Goal: Transaction & Acquisition: Purchase product/service

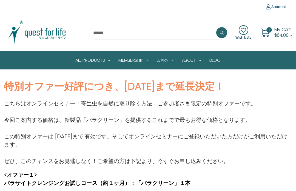
click at [268, 30] on span "1" at bounding box center [268, 29] width 5 height 5
click at [269, 32] on span "1" at bounding box center [268, 29] width 5 height 5
click at [283, 29] on span "My Cart" at bounding box center [282, 29] width 16 height 6
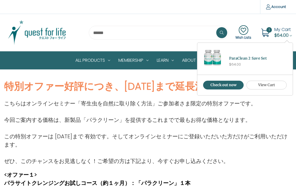
click at [276, 85] on link "View Cart" at bounding box center [266, 85] width 41 height 9
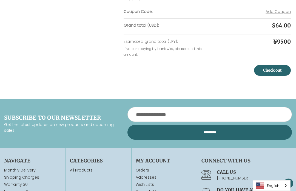
scroll to position [175, 0]
click at [202, 118] on input "Email Address" at bounding box center [209, 114] width 164 height 15
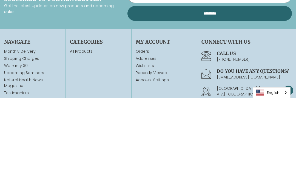
scroll to position [202, 0]
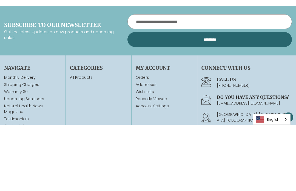
type input "**********"
click at [217, 98] on input "*********" at bounding box center [209, 105] width 164 height 15
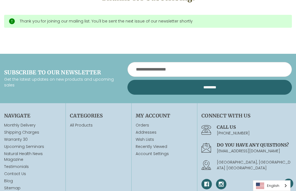
scroll to position [87, 0]
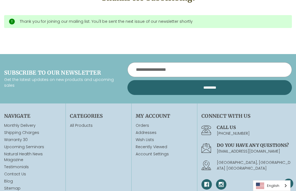
click at [193, 69] on input "Email Address" at bounding box center [209, 69] width 164 height 15
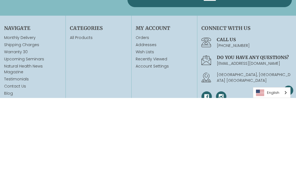
scroll to position [84, 0]
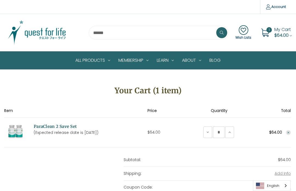
click at [244, 31] on icon at bounding box center [243, 30] width 16 height 10
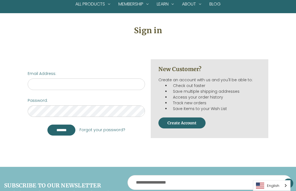
scroll to position [60, 0]
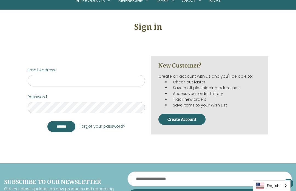
click at [195, 121] on button "Create Account" at bounding box center [181, 119] width 47 height 11
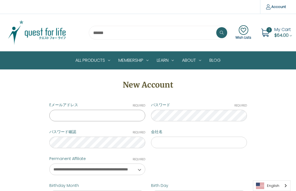
click at [99, 117] on input "Eメールアドレス Required" at bounding box center [97, 116] width 96 height 12
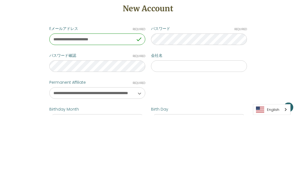
type input "**********"
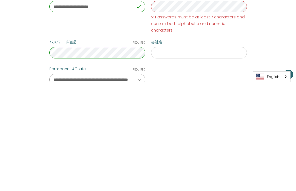
click at [141, 183] on select "**********" at bounding box center [97, 189] width 96 height 12
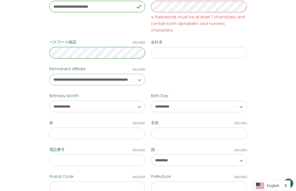
select select "**********"
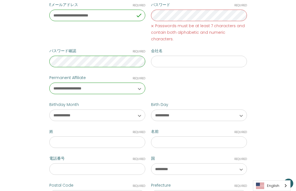
scroll to position [99, 0]
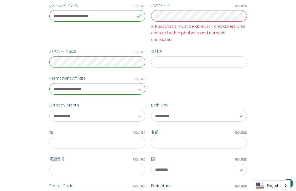
click at [217, 30] on span "Passwords must be at least 7 characters and contain both alphabetic and numeric…" at bounding box center [199, 33] width 96 height 20
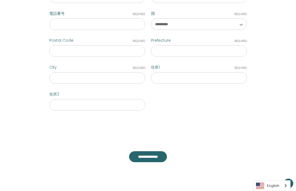
scroll to position [241, 0]
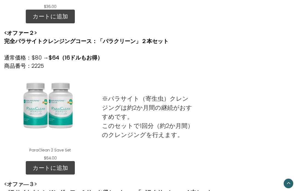
scroll to position [292, 0]
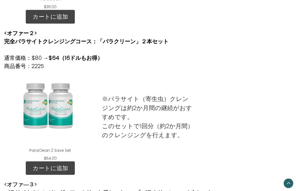
click at [67, 115] on div "ParaClean 2 Save Set" at bounding box center [49, 109] width 83 height 69
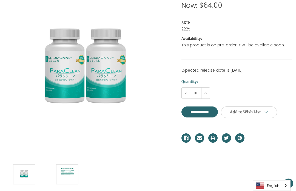
scroll to position [103, 0]
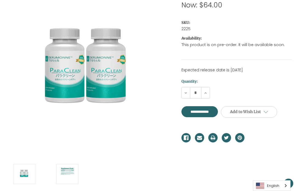
click at [217, 110] on input "**********" at bounding box center [199, 111] width 36 height 11
type input "**********"
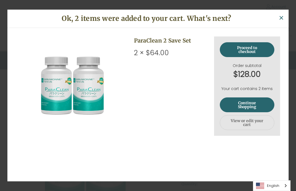
scroll to position [0, 0]
click at [256, 105] on link "Continue Shopping" at bounding box center [247, 104] width 55 height 15
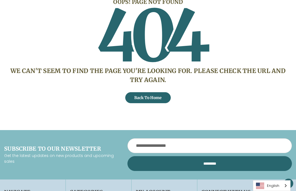
scroll to position [98, 0]
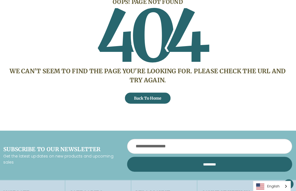
click at [161, 96] on link "Back To Home" at bounding box center [147, 97] width 45 height 11
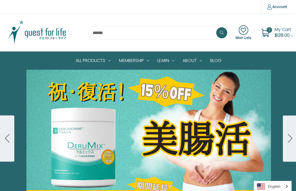
click at [267, 31] on span "2" at bounding box center [268, 29] width 5 height 5
click at [283, 32] on span "$128.00" at bounding box center [281, 35] width 15 height 6
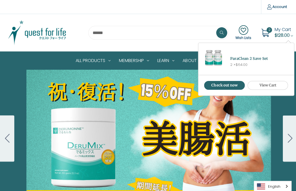
click at [255, 60] on link "ParaClean 2 Save Set" at bounding box center [248, 58] width 38 height 5
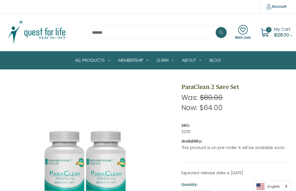
scroll to position [2, 0]
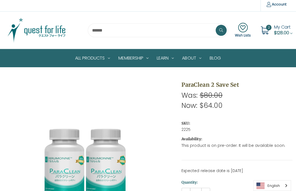
click at [284, 28] on span "My Cart" at bounding box center [282, 28] width 16 height 6
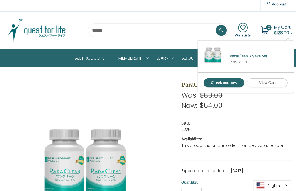
click at [235, 82] on link "Check out now" at bounding box center [223, 83] width 41 height 9
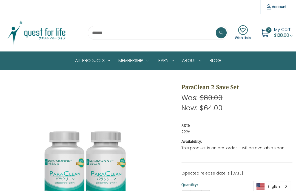
click at [284, 32] on span "My Cart" at bounding box center [282, 29] width 16 height 6
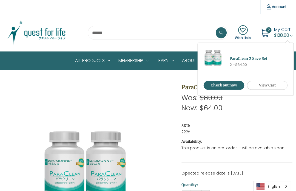
click at [274, 86] on link "View Cart" at bounding box center [267, 85] width 41 height 9
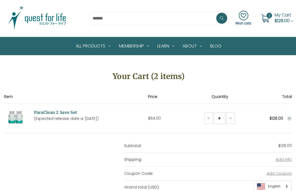
scroll to position [15, 0]
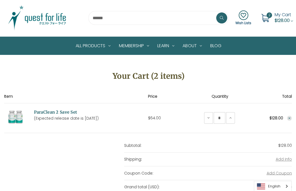
click at [209, 119] on icon at bounding box center [208, 117] width 4 height 4
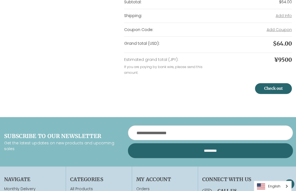
scroll to position [163, 0]
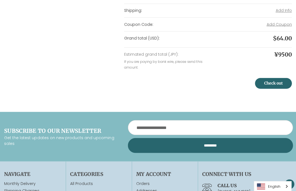
click at [278, 81] on link "Check out" at bounding box center [272, 83] width 37 height 11
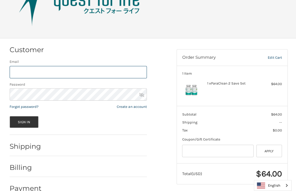
scroll to position [49, 0]
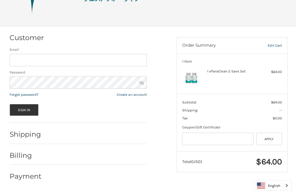
click at [84, 50] on label "Email" at bounding box center [78, 50] width 137 height 5
click at [84, 55] on input "Email" at bounding box center [78, 61] width 137 height 12
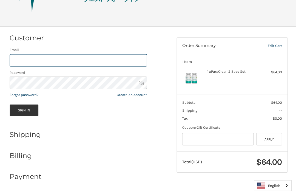
click at [81, 59] on input "Email" at bounding box center [78, 61] width 137 height 12
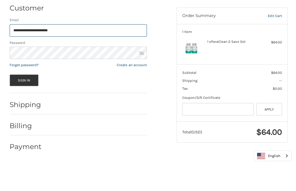
type input "**********"
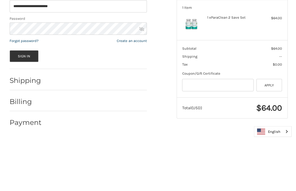
click at [30, 104] on button "Sign In" at bounding box center [24, 110] width 29 height 12
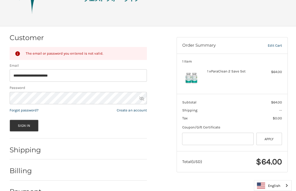
scroll to position [65, 0]
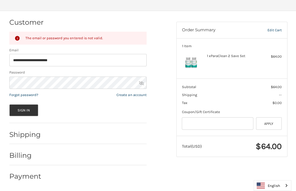
click at [135, 93] on link "Create an account" at bounding box center [131, 95] width 30 height 4
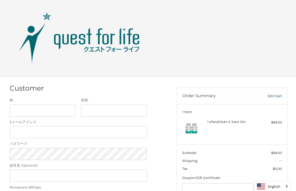
scroll to position [1, 0]
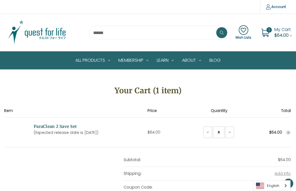
scroll to position [181, 0]
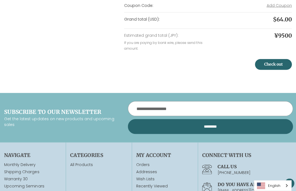
click at [180, 114] on input "Email Address" at bounding box center [209, 108] width 164 height 15
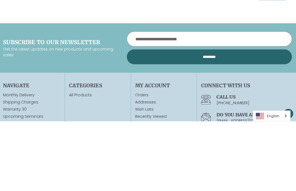
type input "**********"
click at [224, 119] on input "*********" at bounding box center [209, 126] width 164 height 15
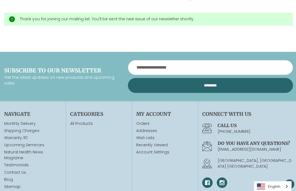
scroll to position [89, 0]
click at [214, 70] on input "Email Address" at bounding box center [209, 67] width 164 height 15
type input "**********"
click at [225, 88] on input "*********" at bounding box center [209, 85] width 164 height 15
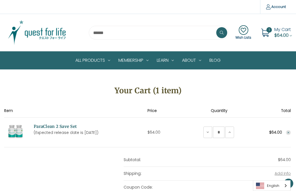
scroll to position [249, 1]
